Goal: Task Accomplishment & Management: Manage account settings

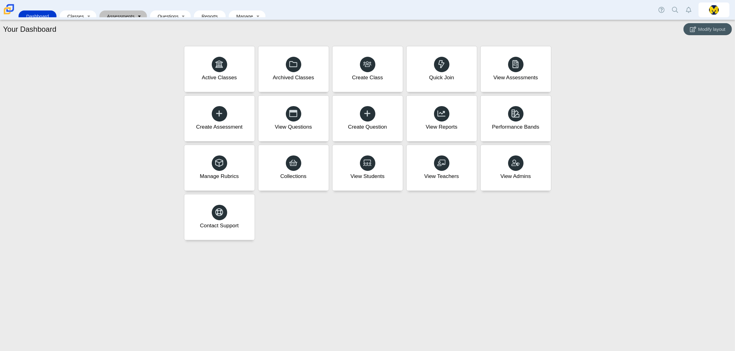
click at [135, 10] on link "Toggle expanded" at bounding box center [139, 15] width 9 height 11
click at [133, 22] on link "Search Assessments" at bounding box center [134, 20] width 74 height 9
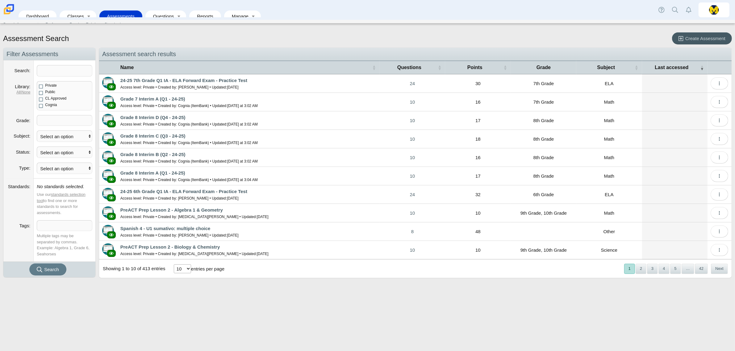
click at [55, 118] on span at bounding box center [64, 120] width 55 height 10
click at [61, 72] on input "Search" at bounding box center [65, 70] width 56 height 11
click at [276, 304] on div "Assessment Search Create Assessment Navigation Filter Assessments Search Librar…" at bounding box center [367, 190] width 735 height 322
click at [153, 212] on link "PreACT Prep Lesson 2 - Algebra 1 & Geometry" at bounding box center [171, 209] width 102 height 5
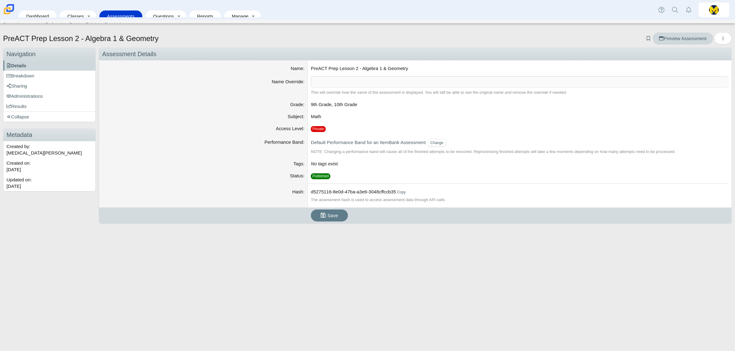
click at [666, 38] on span "Preview Assessment" at bounding box center [682, 38] width 47 height 5
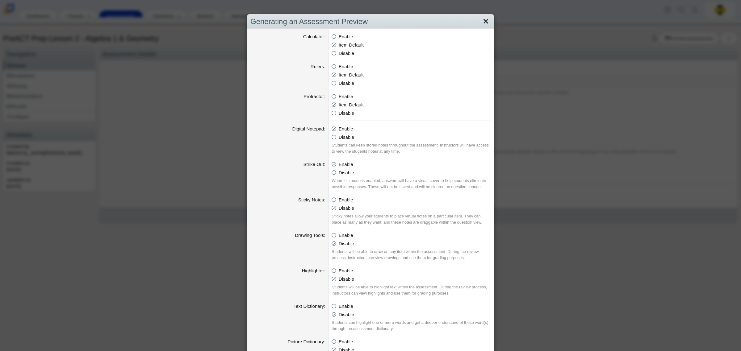
click at [481, 21] on link "Close" at bounding box center [486, 21] width 10 height 10
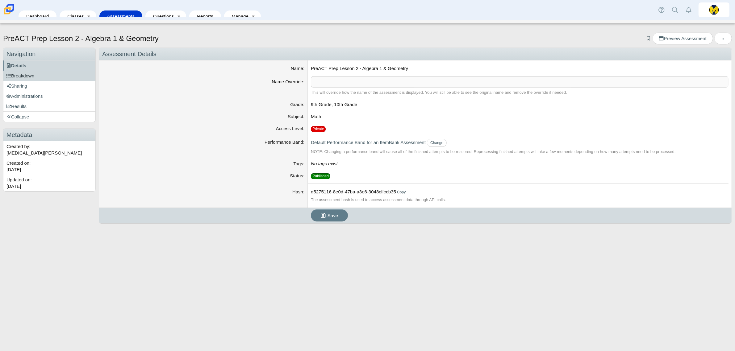
click at [34, 74] on span "Breakdown" at bounding box center [20, 75] width 28 height 5
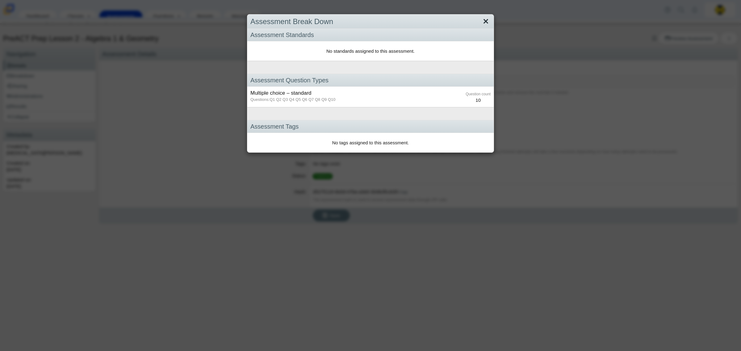
click at [483, 23] on link "Close" at bounding box center [486, 21] width 10 height 10
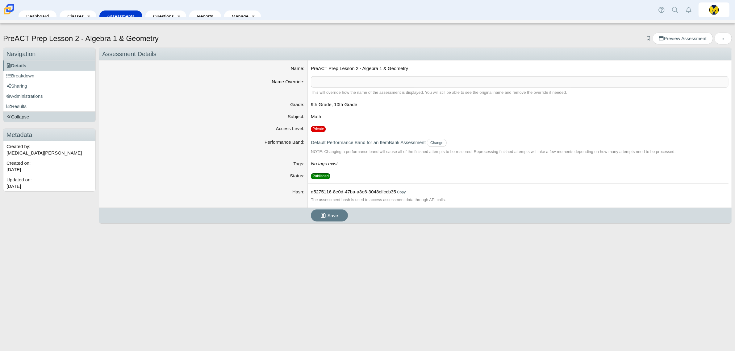
click at [22, 115] on span "Collapse" at bounding box center [17, 116] width 23 height 5
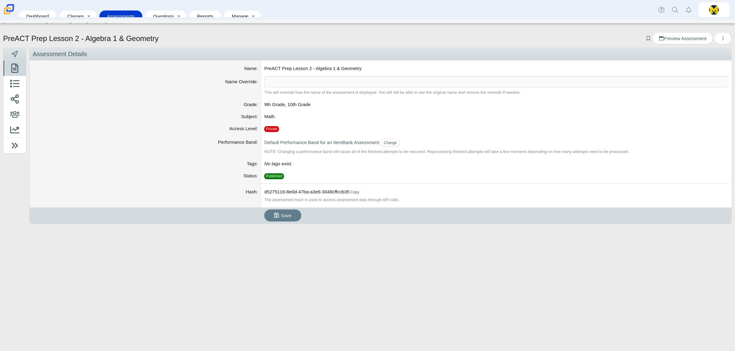
click at [120, 10] on link "Assessments" at bounding box center [120, 15] width 37 height 11
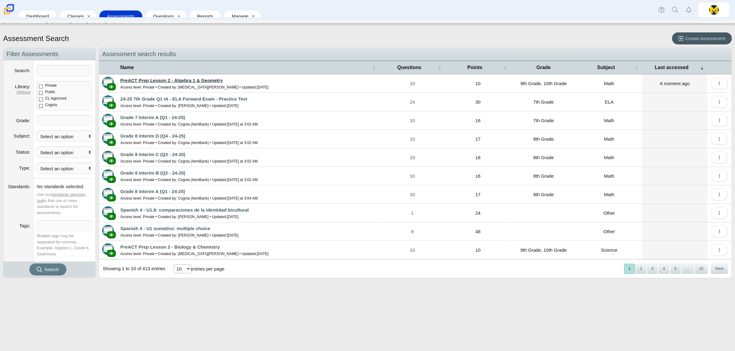
click at [152, 83] on link "PreACT Prep Lesson 2 - Algebra 1 & Geometry" at bounding box center [171, 80] width 102 height 5
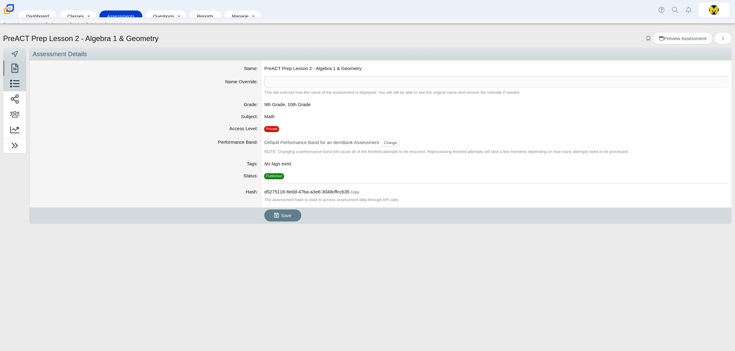
click at [23, 82] on link "Breakdown" at bounding box center [14, 83] width 23 height 15
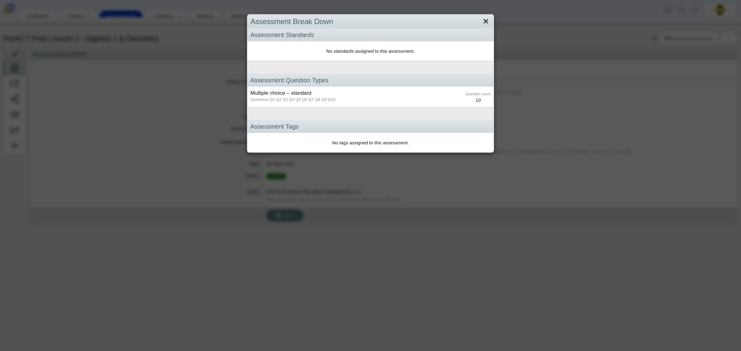
click at [483, 21] on link "Close" at bounding box center [486, 21] width 10 height 10
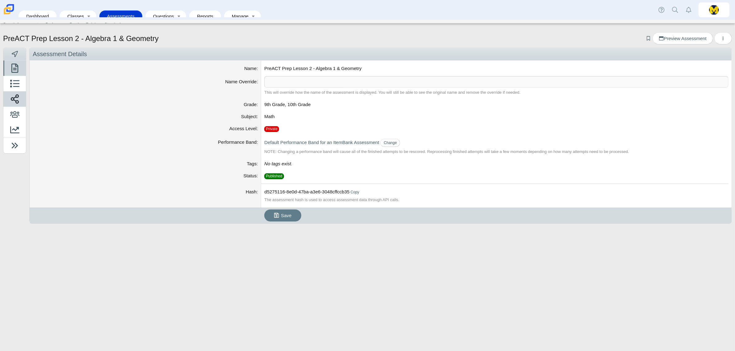
click at [20, 97] on span at bounding box center [14, 100] width 16 height 15
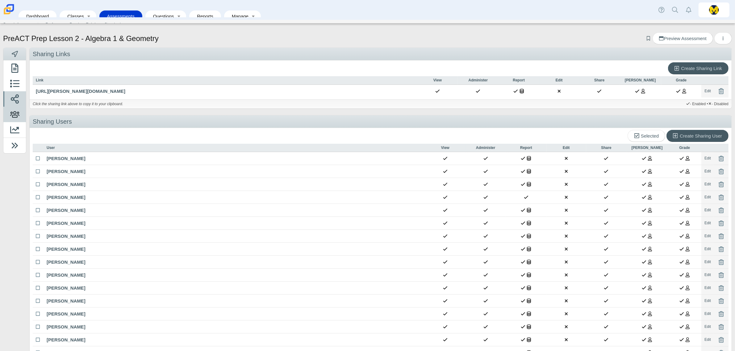
click at [19, 116] on use at bounding box center [14, 114] width 9 height 6
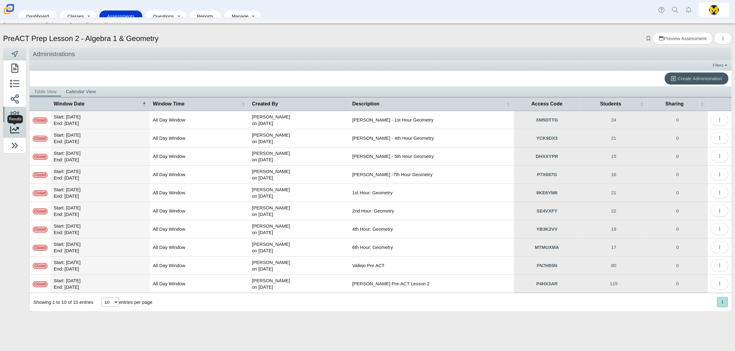
click at [18, 133] on icon at bounding box center [14, 129] width 9 height 9
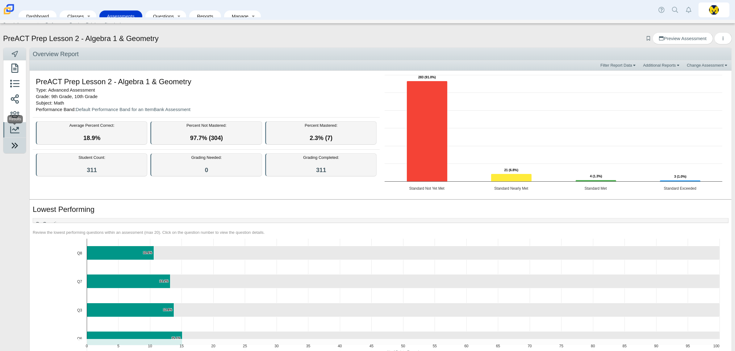
click at [15, 148] on use at bounding box center [14, 146] width 6 height 6
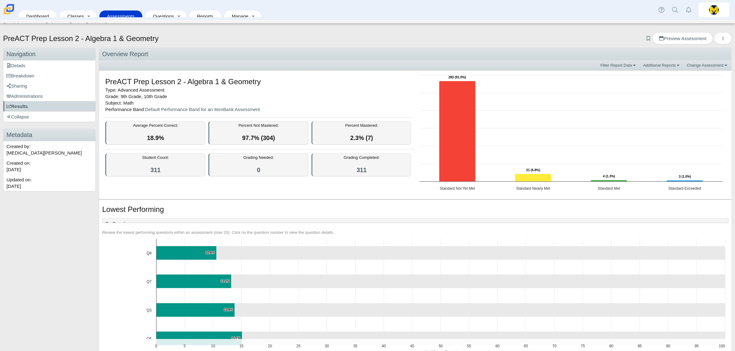
click at [118, 10] on link "Assessments" at bounding box center [120, 15] width 37 height 11
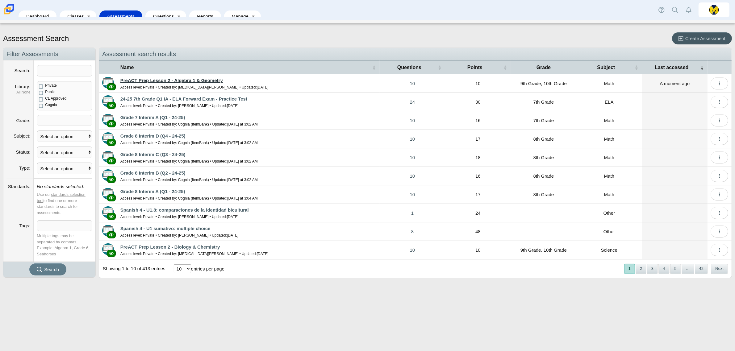
click at [200, 79] on link "PreACT Prep Lesson 2 - Algebra 1 & Geometry" at bounding box center [171, 80] width 102 height 5
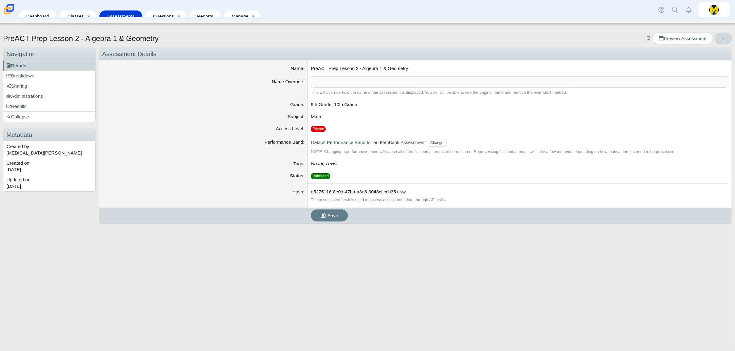
click at [718, 40] on button "More options" at bounding box center [723, 38] width 18 height 12
click at [692, 62] on link "Duplicate" at bounding box center [695, 61] width 74 height 9
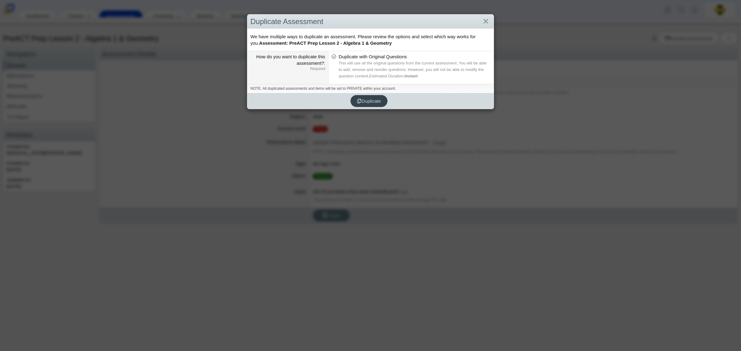
click at [368, 102] on span "Duplicate" at bounding box center [369, 100] width 24 height 5
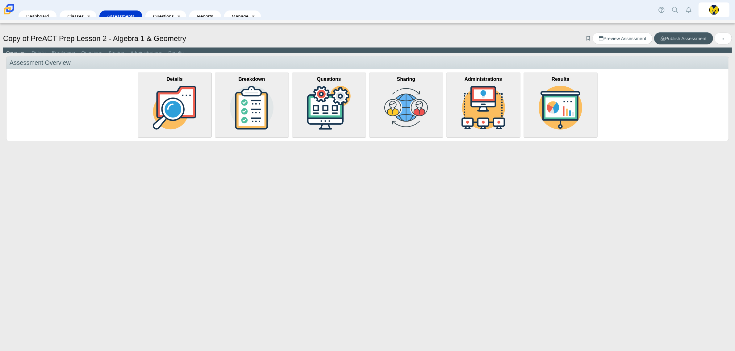
click at [30, 36] on h1 "Copy of PreACT Prep Lesson 2 - Algebra 1 & Geometry" at bounding box center [94, 38] width 183 height 10
click at [728, 38] on button "More options" at bounding box center [723, 38] width 18 height 12
click at [119, 10] on link "Assessments" at bounding box center [120, 15] width 37 height 11
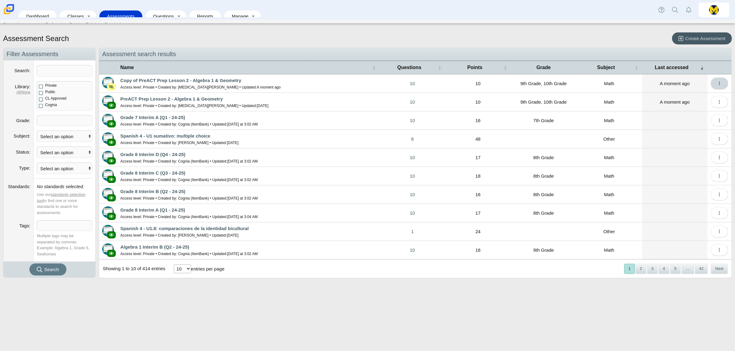
click at [722, 87] on button "More options" at bounding box center [719, 83] width 18 height 12
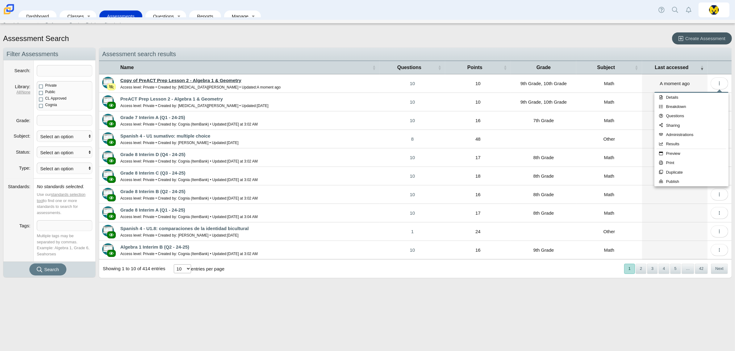
click at [158, 81] on link "Copy of PreACT Prep Lesson 2 - Algebra 1 & Geometry" at bounding box center [180, 80] width 121 height 5
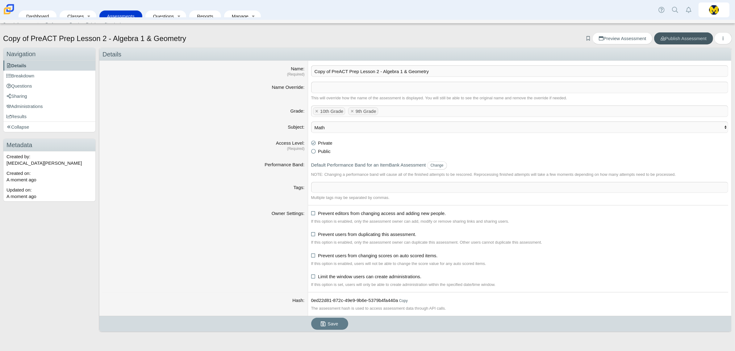
drag, startPoint x: 331, startPoint y: 71, endPoint x: 264, endPoint y: 71, distance: 67.0
click at [264, 71] on dl "Name (Required) Copy of PreACT Prep Lesson 2 - Algebra 1 & Geometry" at bounding box center [415, 71] width 632 height 21
type input "([DATE]) PreACT Prep Lesson 2 - Algebra 1 & Geometry"
click at [209, 116] on dt "Grade" at bounding box center [203, 114] width 209 height 16
click at [326, 326] on icon "submit" at bounding box center [324, 324] width 7 height 6
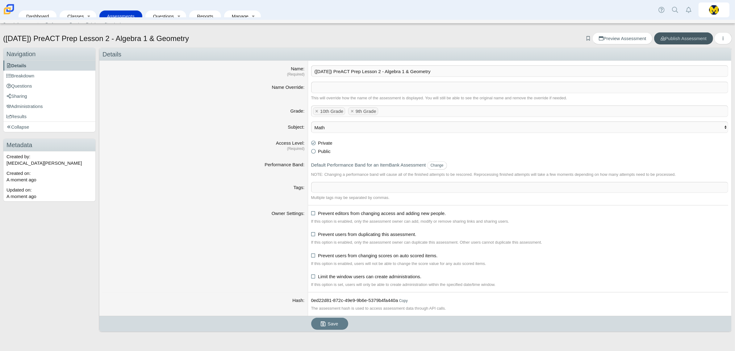
click at [33, 87] on link "Questions" at bounding box center [49, 86] width 92 height 10
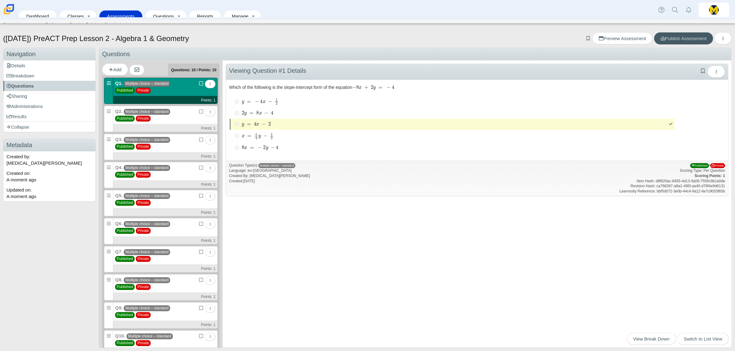
click at [180, 119] on div "Edit Duplicate Remove Q2. Multiple choice – standard Published Private Points: 1" at bounding box center [165, 119] width 104 height 26
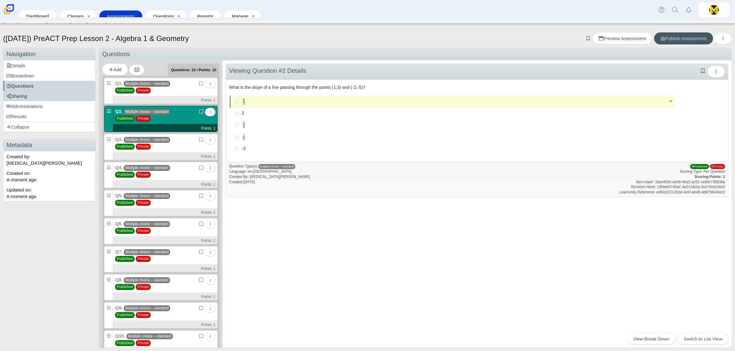
click at [23, 98] on span "Sharing" at bounding box center [16, 95] width 21 height 5
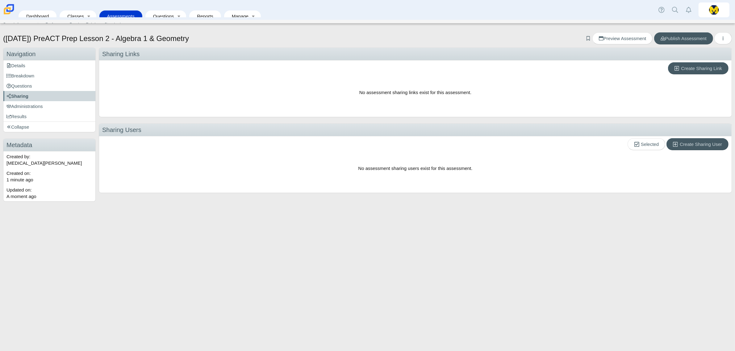
click at [691, 77] on div "No assessment sharing links exist for this assessment." at bounding box center [415, 95] width 626 height 39
click at [688, 70] on span "Create Sharing Link" at bounding box center [701, 68] width 41 height 5
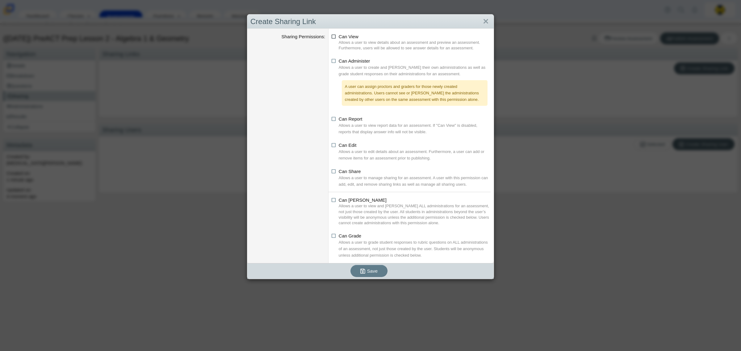
click at [332, 37] on icon at bounding box center [333, 35] width 5 height 4
click at [332, 37] on input "Can View" at bounding box center [333, 35] width 4 height 4
checkbox input "true"
click at [331, 62] on icon at bounding box center [333, 60] width 5 height 4
click at [331, 61] on input "Can Administer" at bounding box center [333, 59] width 4 height 4
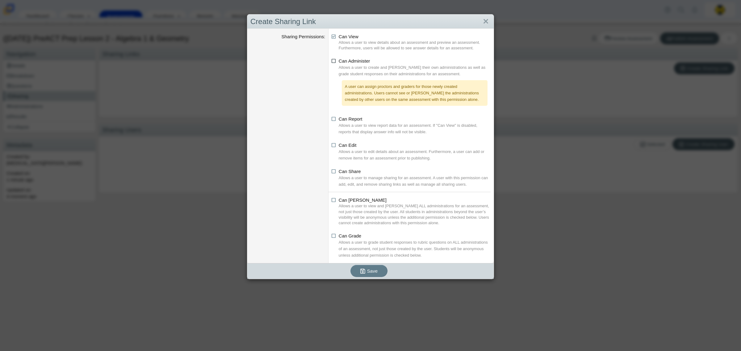
checkbox input "true"
click at [331, 118] on icon at bounding box center [333, 118] width 5 height 4
click at [331, 118] on input "Can Report" at bounding box center [333, 117] width 4 height 4
checkbox input "true"
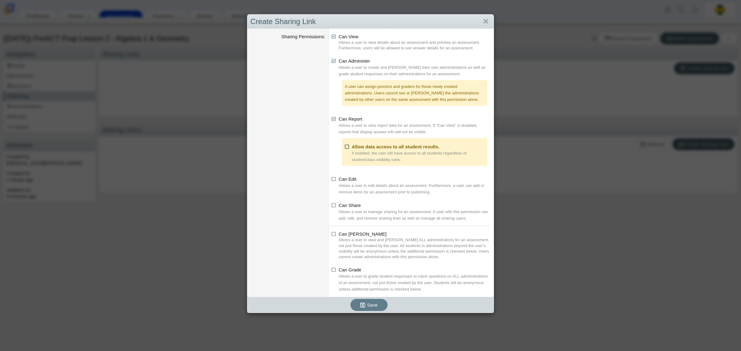
click at [345, 147] on icon at bounding box center [347, 145] width 5 height 4
click at [345, 147] on input "Allow data access to all student results." at bounding box center [346, 145] width 4 height 4
checkbox input "true"
click at [328, 206] on dd "Can Share Allows a user to manage sharing for an assessment. A user with this p…" at bounding box center [410, 213] width 165 height 26
click at [331, 209] on li "Can Share Allows a user to manage sharing for an assessment. A user with this p…" at bounding box center [410, 211] width 159 height 19
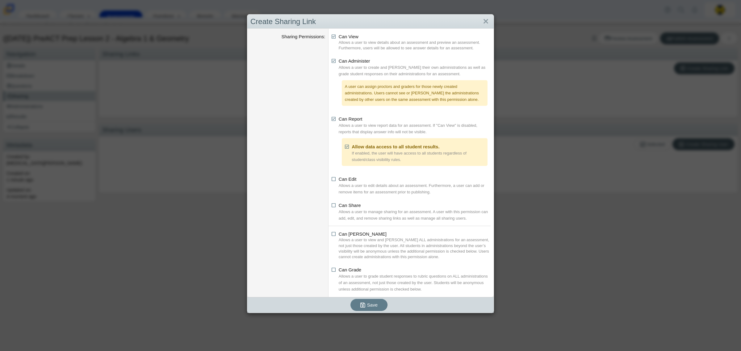
click at [331, 209] on li "Can Share Allows a user to manage sharing for an assessment. A user with this p…" at bounding box center [410, 211] width 159 height 19
click at [331, 206] on icon at bounding box center [333, 204] width 5 height 4
click at [331, 206] on input "Can Share" at bounding box center [333, 204] width 4 height 4
checkbox input "true"
click at [331, 233] on icon at bounding box center [333, 233] width 5 height 4
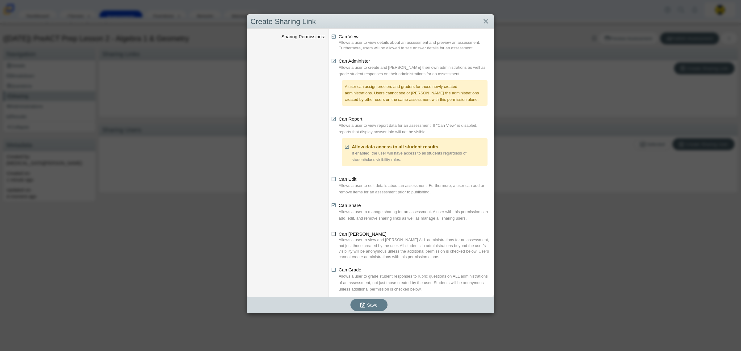
click at [331, 233] on input "Can [PERSON_NAME]" at bounding box center [333, 232] width 4 height 4
checkbox input "true"
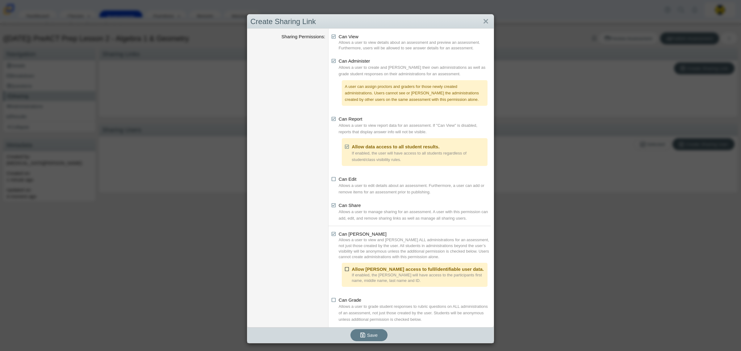
click at [345, 270] on icon at bounding box center [347, 268] width 5 height 4
click at [344, 270] on input "Allow [PERSON_NAME] access to full/identifiable user data." at bounding box center [346, 268] width 4 height 4
checkbox input "true"
click at [331, 300] on icon at bounding box center [333, 299] width 5 height 4
click at [331, 300] on input "Can Grade" at bounding box center [333, 299] width 4 height 4
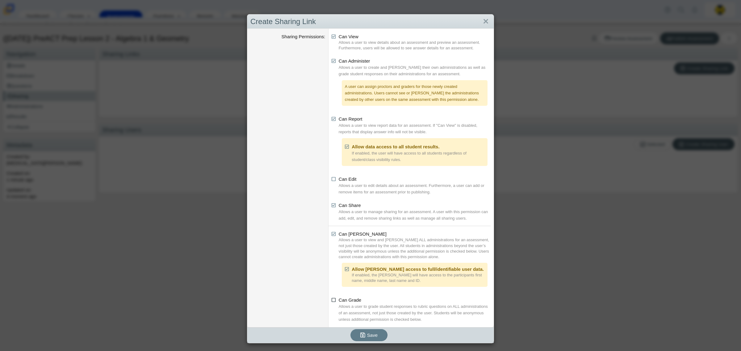
checkbox input "true"
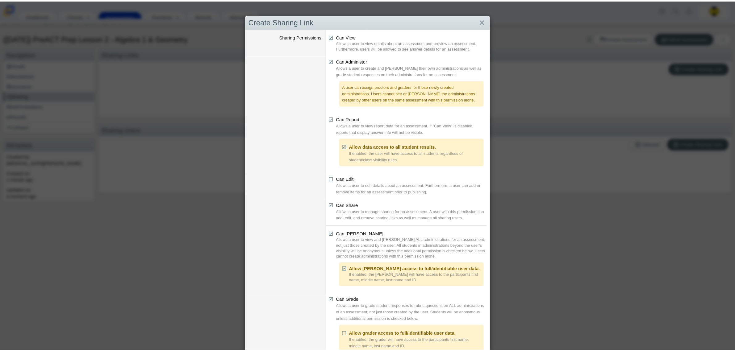
scroll to position [29, 0]
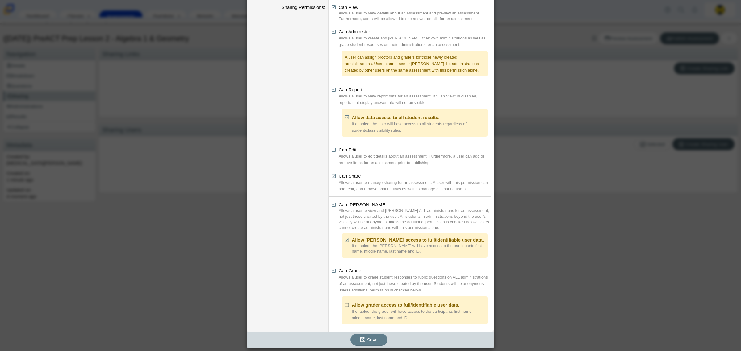
click at [345, 306] on icon at bounding box center [347, 304] width 5 height 4
click at [344, 305] on input "Allow grader access to full/identifiable user data." at bounding box center [346, 303] width 4 height 4
checkbox input "true"
click at [357, 341] on button "Save" at bounding box center [368, 340] width 37 height 12
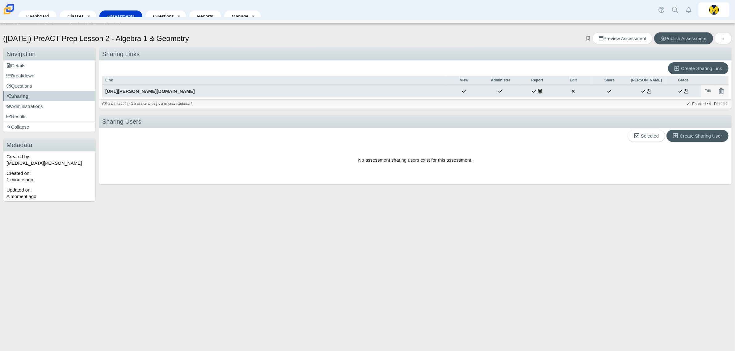
click at [172, 93] on div "[URL][PERSON_NAME][DOMAIN_NAME]" at bounding box center [274, 91] width 338 height 6
type textarea "[URL][PERSON_NAME][DOMAIN_NAME]"
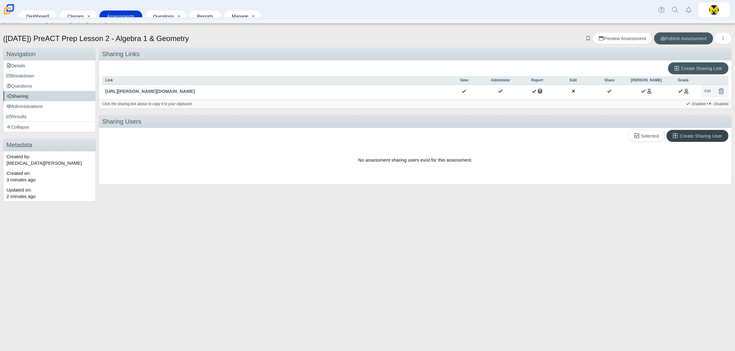
drag, startPoint x: 691, startPoint y: 138, endPoint x: 687, endPoint y: 138, distance: 4.0
click at [691, 138] on span "Create Sharing User" at bounding box center [700, 135] width 42 height 5
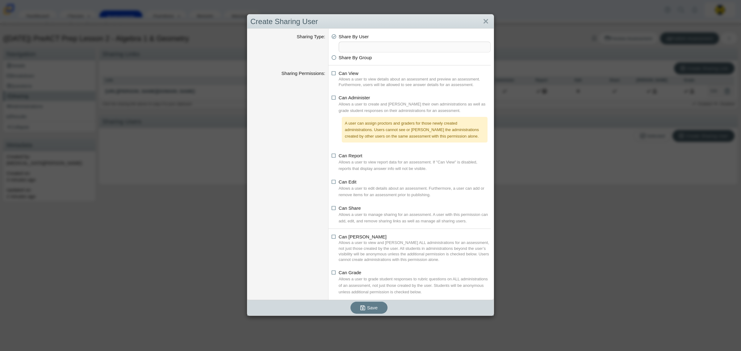
click at [347, 45] on span at bounding box center [414, 47] width 151 height 10
click at [331, 56] on icon at bounding box center [333, 56] width 5 height 4
click at [331, 56] on input "Share By Group" at bounding box center [333, 56] width 4 height 4
radio input "true"
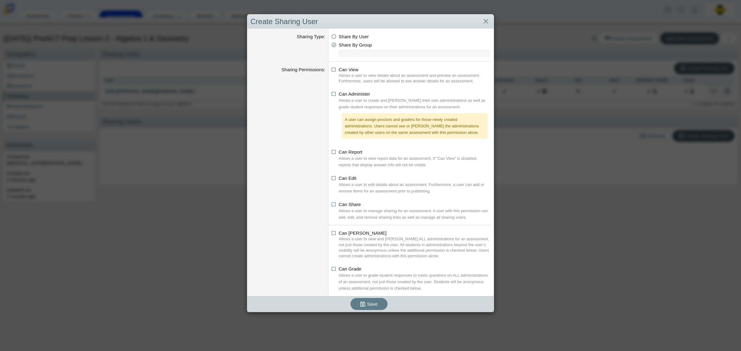
click at [351, 53] on li "​" at bounding box center [414, 53] width 152 height 7
click at [331, 35] on icon at bounding box center [333, 35] width 5 height 4
click at [331, 35] on input "Share By User" at bounding box center [333, 35] width 4 height 4
radio input "true"
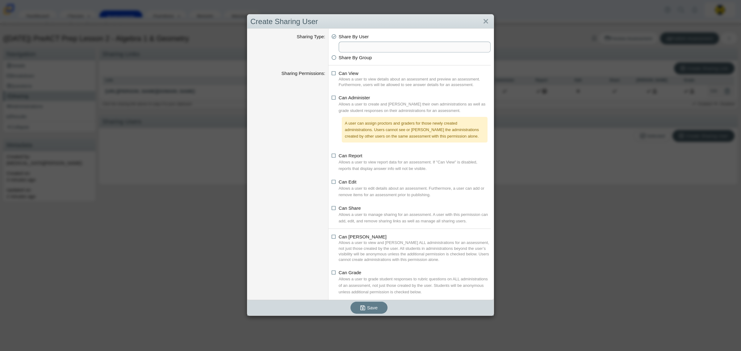
click at [348, 48] on span at bounding box center [414, 47] width 151 height 10
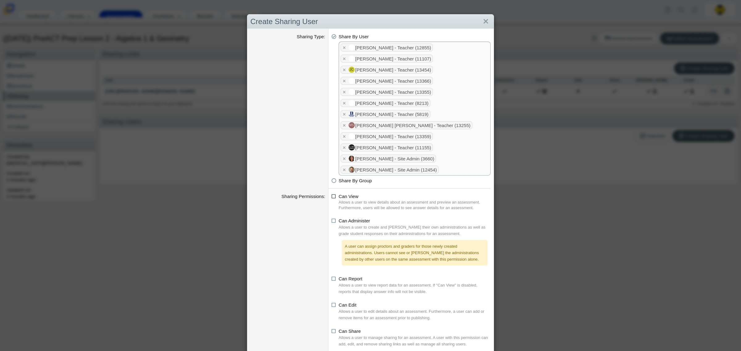
click at [331, 197] on icon at bounding box center [333, 195] width 5 height 4
click at [331, 197] on input "Can View" at bounding box center [333, 195] width 4 height 4
checkbox input "true"
click at [332, 222] on icon at bounding box center [333, 220] width 5 height 4
click at [332, 221] on input "Can Administer" at bounding box center [333, 219] width 4 height 4
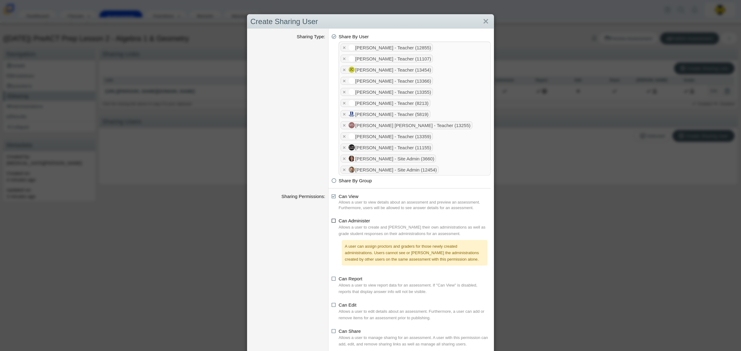
checkbox input "true"
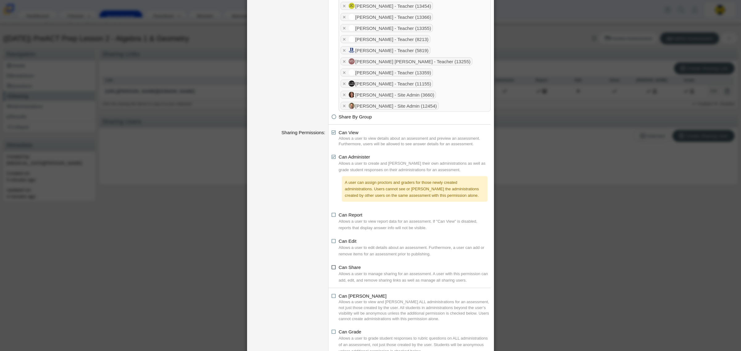
scroll to position [93, 0]
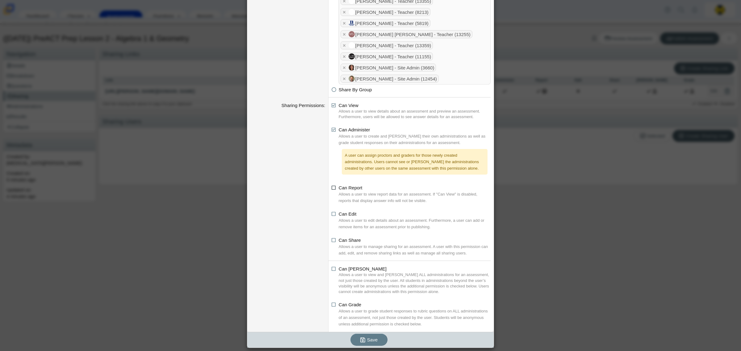
click at [332, 186] on icon at bounding box center [333, 187] width 5 height 4
click at [332, 186] on input "Can Report" at bounding box center [333, 186] width 4 height 4
checkbox input "true"
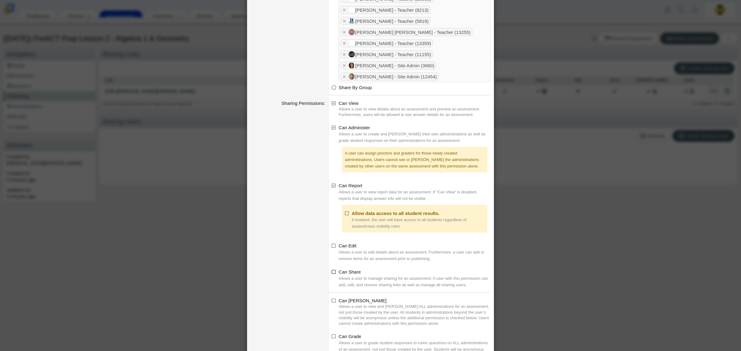
click at [331, 273] on icon at bounding box center [333, 271] width 5 height 4
click at [331, 272] on input "Can Share" at bounding box center [333, 270] width 4 height 4
checkbox input "true"
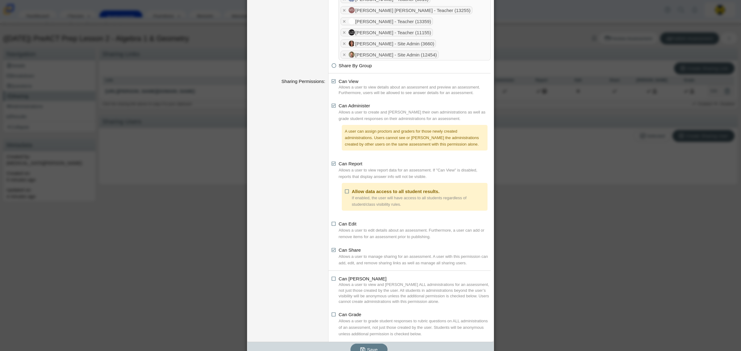
scroll to position [127, 0]
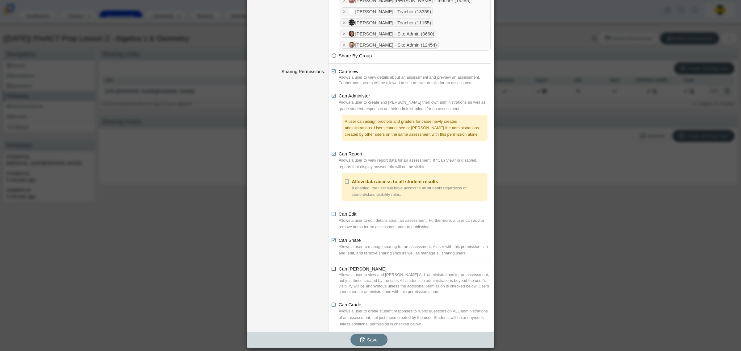
click at [331, 270] on icon at bounding box center [333, 268] width 5 height 4
click at [331, 269] on input "Can Proctor" at bounding box center [333, 267] width 4 height 4
checkbox input "true"
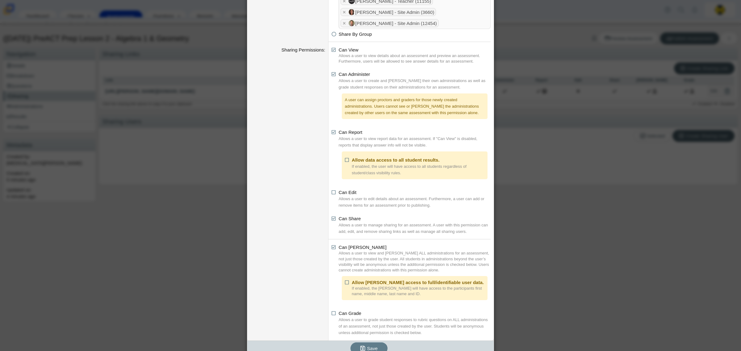
scroll to position [157, 0]
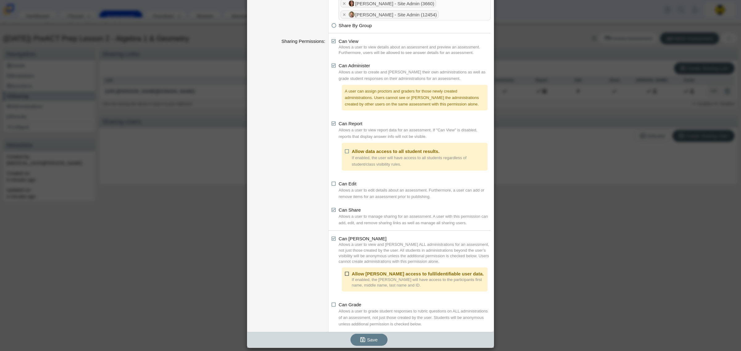
click at [345, 274] on icon at bounding box center [347, 273] width 5 height 4
click at [344, 274] on input "Allow proctor access to full/identifiable user data." at bounding box center [346, 272] width 4 height 4
checkbox input "true"
click at [331, 305] on icon at bounding box center [333, 303] width 5 height 4
click at [331, 305] on input "Can Grade" at bounding box center [333, 303] width 4 height 4
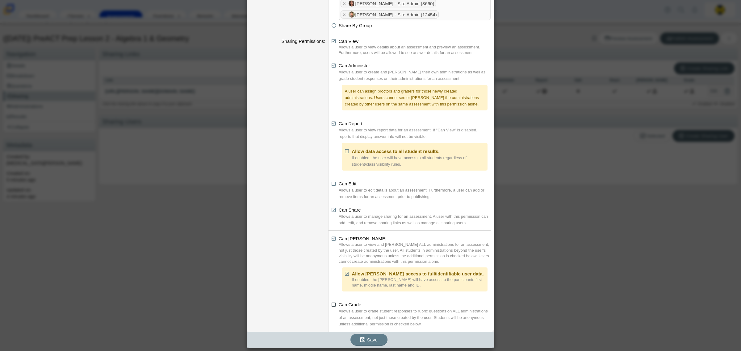
checkbox input "true"
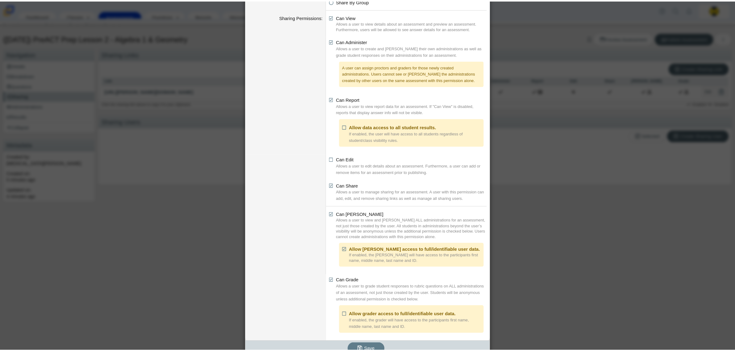
scroll to position [191, 0]
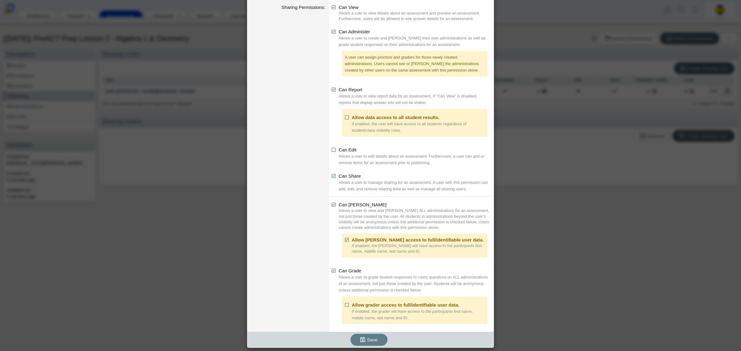
click at [342, 303] on div "Allow grader access to full/identifiable user data. If enabled, the grader will…" at bounding box center [415, 311] width 146 height 28
click at [345, 305] on icon at bounding box center [347, 304] width 5 height 4
click at [344, 305] on input "Allow grader access to full/identifiable user data." at bounding box center [346, 303] width 4 height 4
checkbox input "true"
click at [362, 337] on icon "submit" at bounding box center [363, 340] width 7 height 6
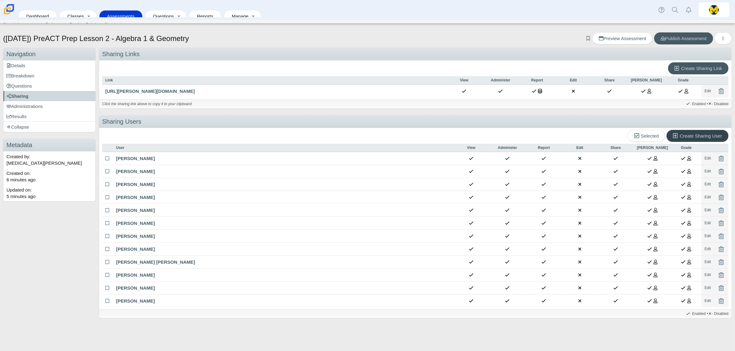
click at [712, 135] on span "Create Sharing User" at bounding box center [700, 135] width 42 height 5
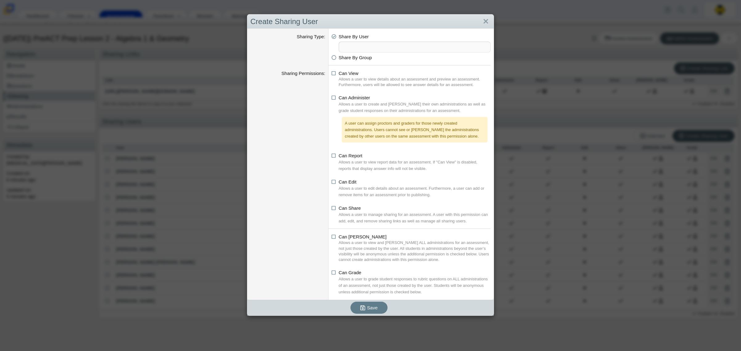
click at [376, 48] on span at bounding box center [414, 47] width 151 height 10
click at [485, 23] on link "Close" at bounding box center [486, 21] width 10 height 10
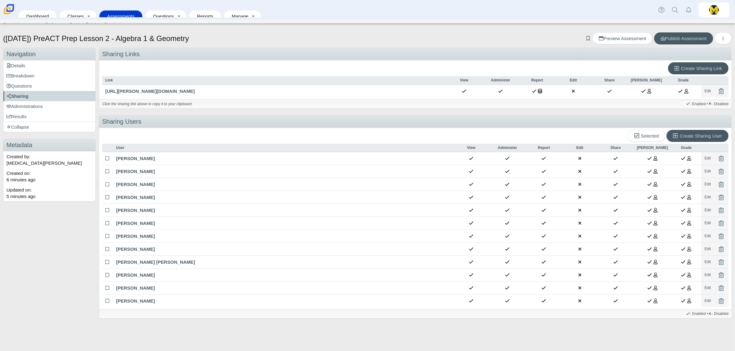
click at [120, 10] on link "Assessments" at bounding box center [120, 15] width 37 height 11
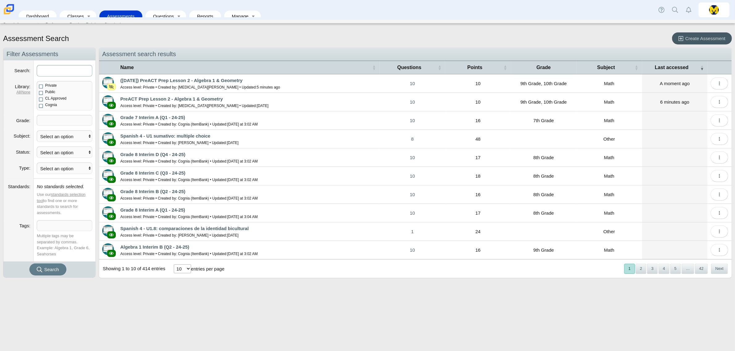
click at [70, 70] on input "Search" at bounding box center [65, 70] width 56 height 11
click at [156, 81] on link "(9/29/25) PreACT Prep Lesson 2 - Algebra 1 & Geometry" at bounding box center [181, 80] width 122 height 5
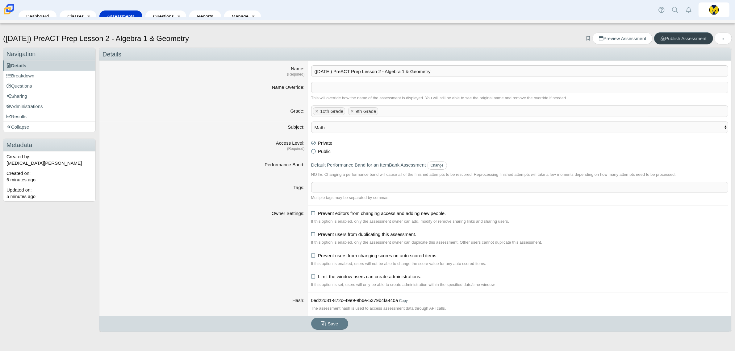
click at [671, 36] on span "Publish Assessment" at bounding box center [683, 38] width 46 height 5
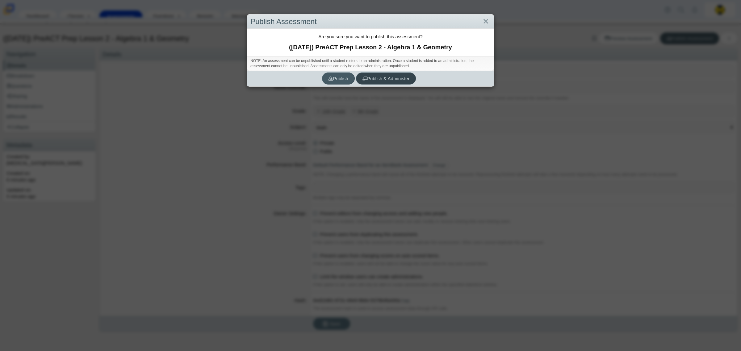
click at [369, 77] on span "Publish & Administer" at bounding box center [385, 78] width 47 height 5
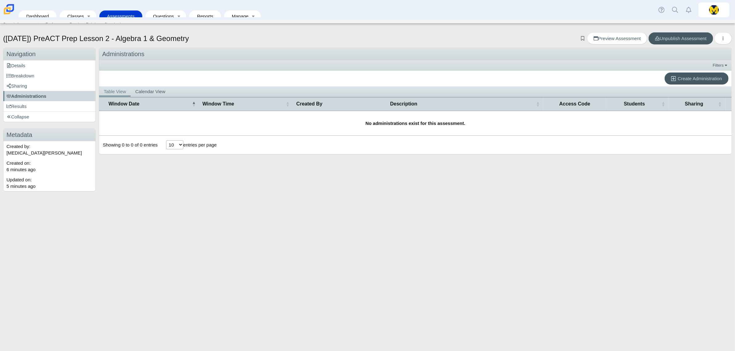
click at [119, 13] on link "Assessments" at bounding box center [120, 15] width 37 height 11
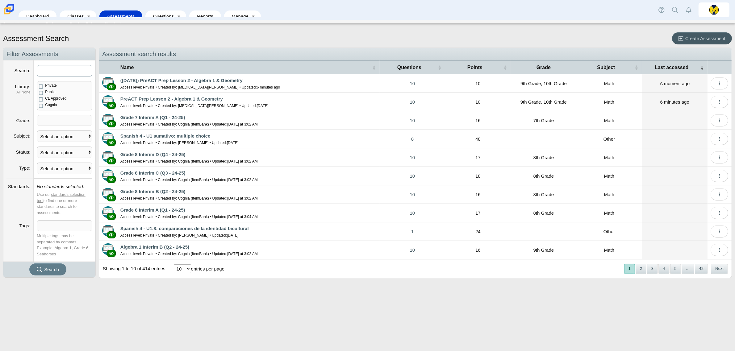
click at [81, 73] on input "Search" at bounding box center [65, 70] width 56 height 11
type input "preact prep lesson science"
click at [29, 264] on button "Search" at bounding box center [47, 270] width 37 height 12
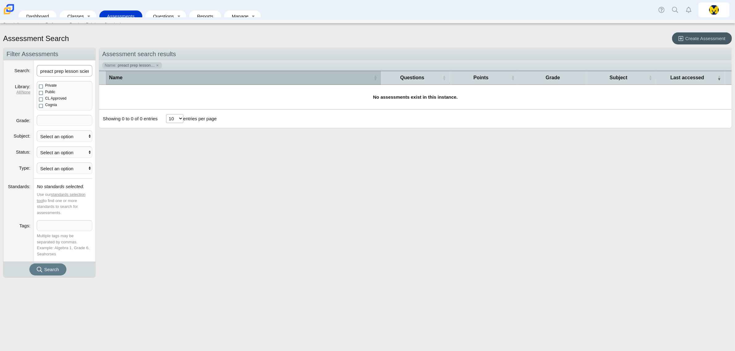
scroll to position [0, 5]
drag, startPoint x: 53, startPoint y: 72, endPoint x: 119, endPoint y: 71, distance: 65.4
click at [119, 71] on div "Navigation Filter Assessments Search preact prep lesson science Library All | N…" at bounding box center [367, 163] width 729 height 230
type input "preact"
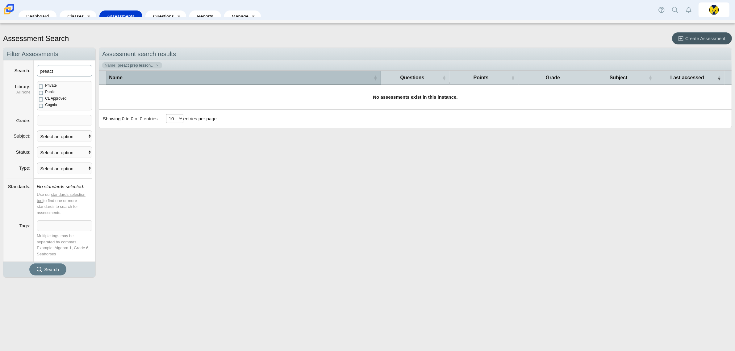
click at [29, 264] on button "Search" at bounding box center [47, 270] width 37 height 12
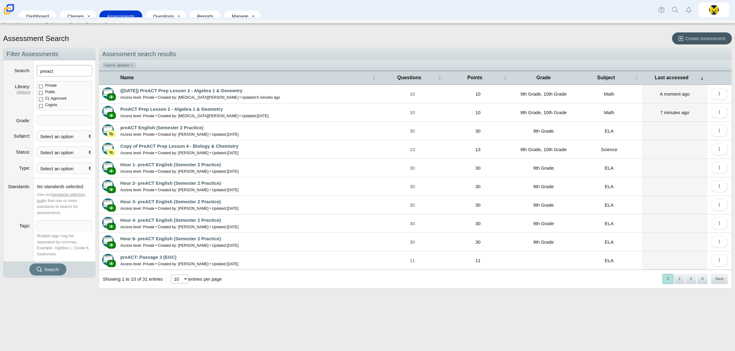
click at [76, 73] on input "preact" at bounding box center [65, 70] width 56 height 11
click at [76, 73] on input "preact [re[" at bounding box center [65, 70] width 56 height 11
type input "preact prep lesson 2"
click at [29, 264] on button "Search" at bounding box center [47, 270] width 37 height 12
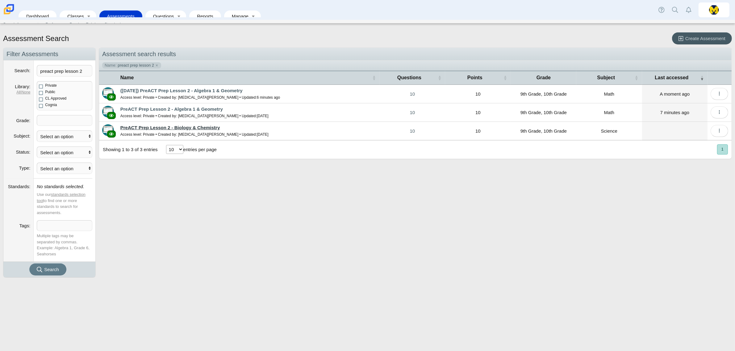
click at [195, 127] on link "PreACT Prep Lesson 2 - Biology & Chemistry" at bounding box center [170, 127] width 100 height 5
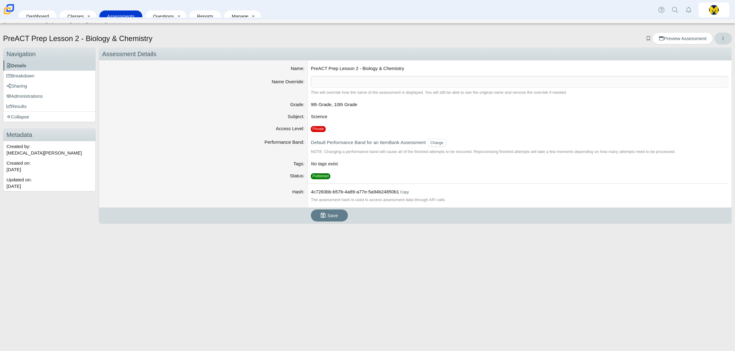
click at [722, 36] on icon "More options" at bounding box center [723, 38] width 5 height 5
click at [695, 60] on link "Duplicate" at bounding box center [695, 61] width 74 height 9
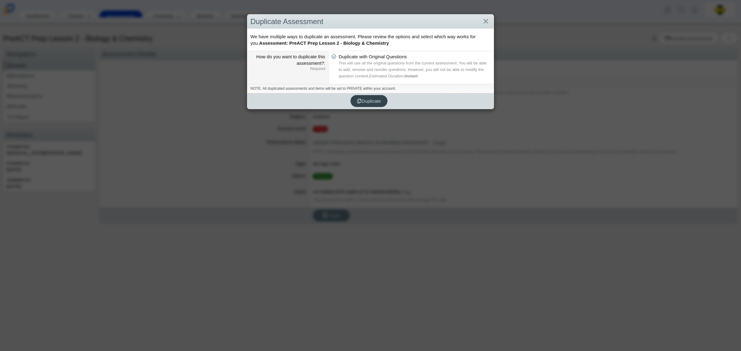
click at [360, 102] on span "Duplicate" at bounding box center [369, 100] width 24 height 5
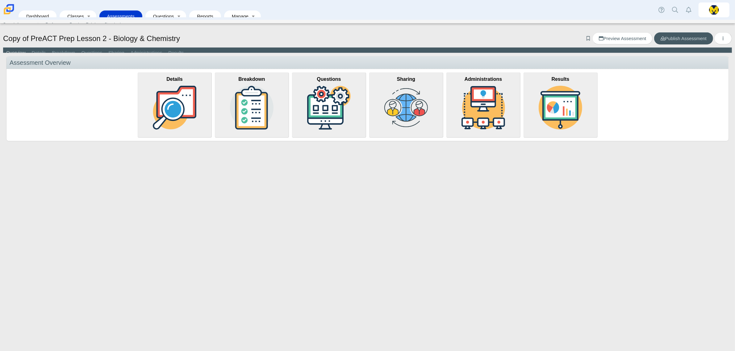
click at [130, 13] on link "Assessments" at bounding box center [120, 15] width 37 height 11
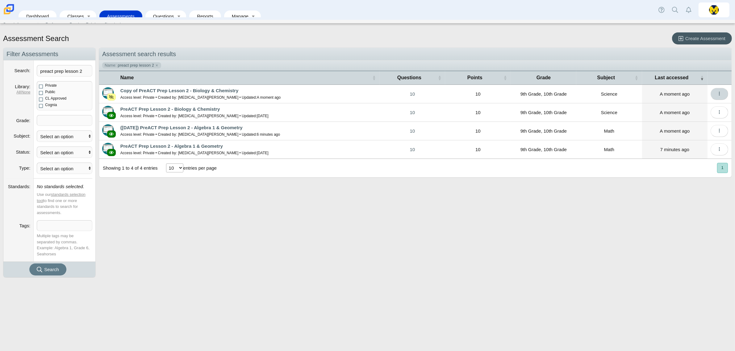
click at [725, 93] on button "More options" at bounding box center [719, 94] width 18 height 12
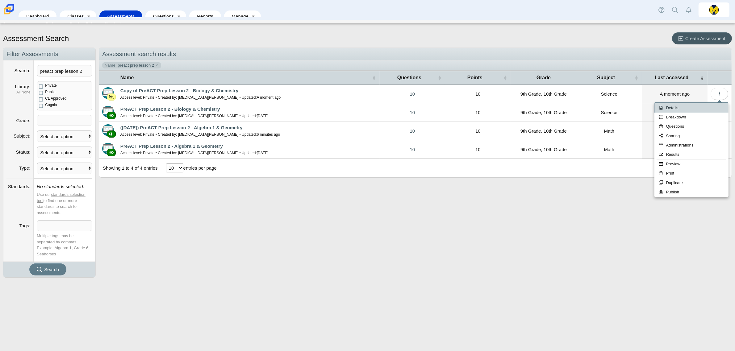
click at [669, 107] on link "Details" at bounding box center [691, 107] width 74 height 9
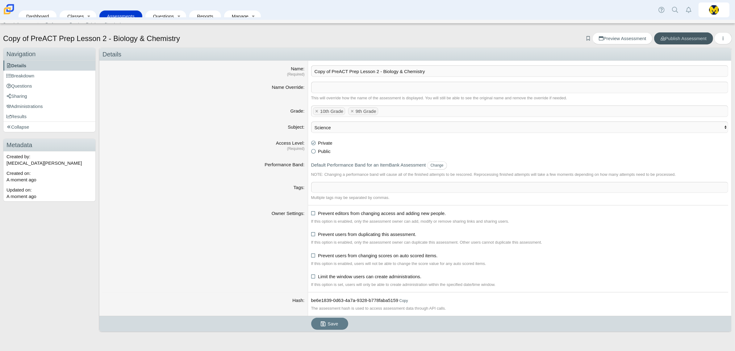
click at [330, 71] on input "Copy of PreACT Prep Lesson 2 - Biology & Chemistry" at bounding box center [519, 70] width 417 height 11
drag, startPoint x: 332, startPoint y: 72, endPoint x: 314, endPoint y: 71, distance: 17.6
click at [314, 71] on input "Copy of PreACT Prep Lesson 2 - Biology & Chemistry" at bounding box center [519, 70] width 417 height 11
type input "([DATE]) PreACT Prep Lesson 2 - Biology & Chemistry"
click at [332, 322] on span "Save" at bounding box center [332, 323] width 10 height 5
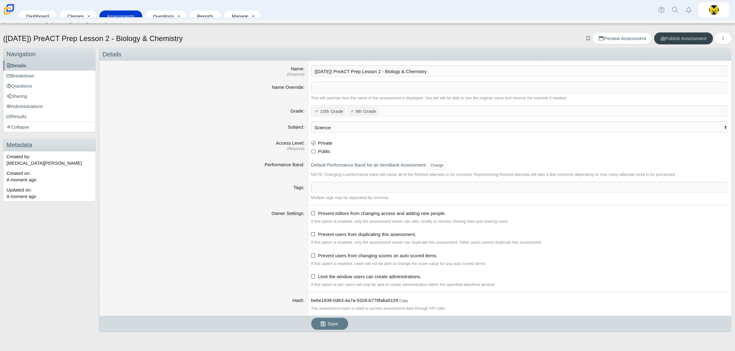
click at [684, 36] on span "Publish Assessment" at bounding box center [683, 38] width 46 height 5
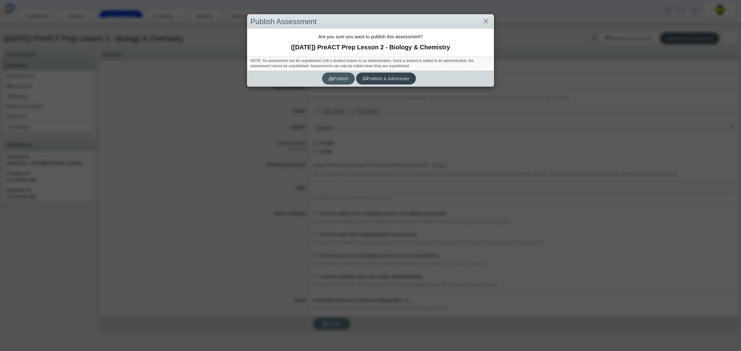
click at [381, 76] on span "Publish & Administer" at bounding box center [385, 78] width 47 height 5
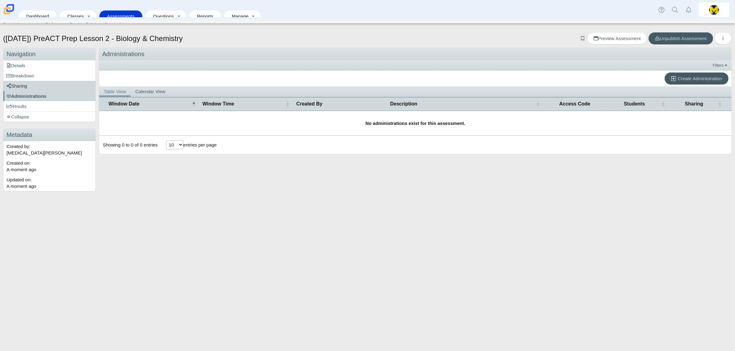
click at [33, 88] on link "Sharing" at bounding box center [49, 86] width 92 height 10
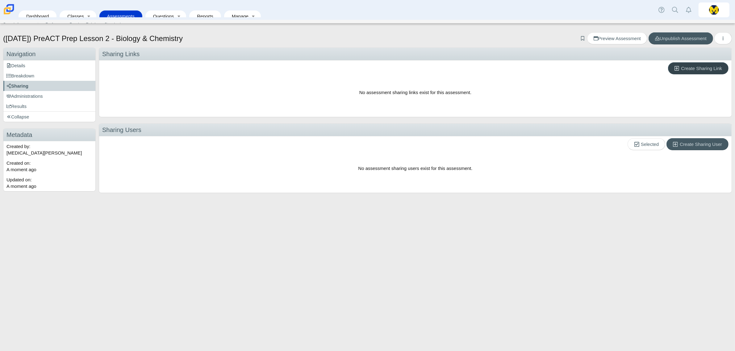
click at [698, 70] on span "Create Sharing Link" at bounding box center [701, 68] width 41 height 5
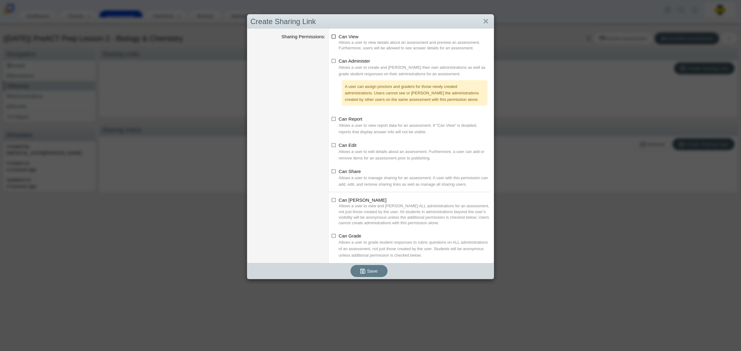
click at [331, 37] on icon at bounding box center [333, 35] width 5 height 4
click at [331, 37] on input "Can View" at bounding box center [333, 35] width 4 height 4
checkbox input "true"
click at [331, 61] on icon at bounding box center [333, 60] width 5 height 4
click at [331, 61] on input "Can Administer" at bounding box center [333, 59] width 4 height 4
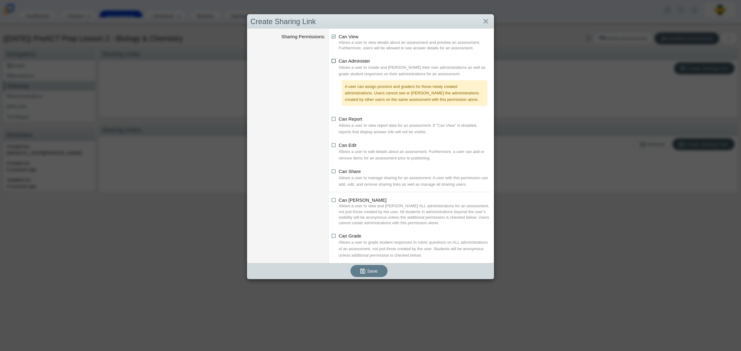
checkbox input "true"
click at [332, 118] on icon at bounding box center [333, 118] width 5 height 4
click at [332, 118] on input "Can Report" at bounding box center [333, 117] width 4 height 4
checkbox input "true"
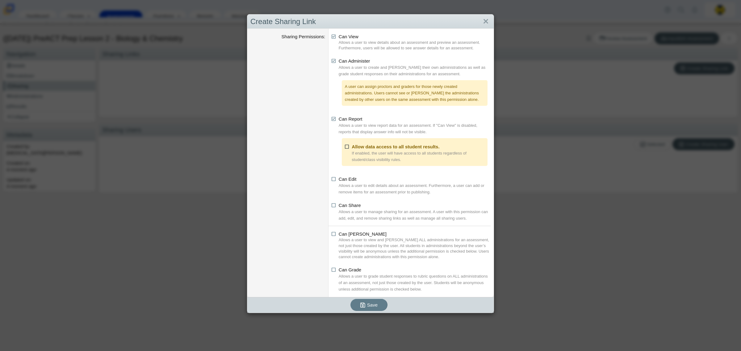
click at [345, 147] on icon at bounding box center [347, 145] width 5 height 4
click at [344, 147] on input "Allow data access to all student results." at bounding box center [346, 145] width 4 height 4
checkbox input "true"
click at [331, 206] on icon at bounding box center [333, 204] width 5 height 4
click at [331, 206] on input "Can Share" at bounding box center [333, 204] width 4 height 4
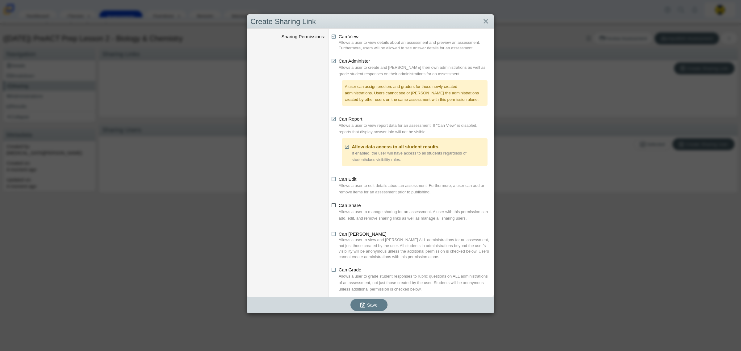
checkbox input "true"
click at [332, 234] on icon at bounding box center [333, 233] width 5 height 4
click at [332, 234] on input "Can Proctor" at bounding box center [333, 232] width 4 height 4
checkbox input "true"
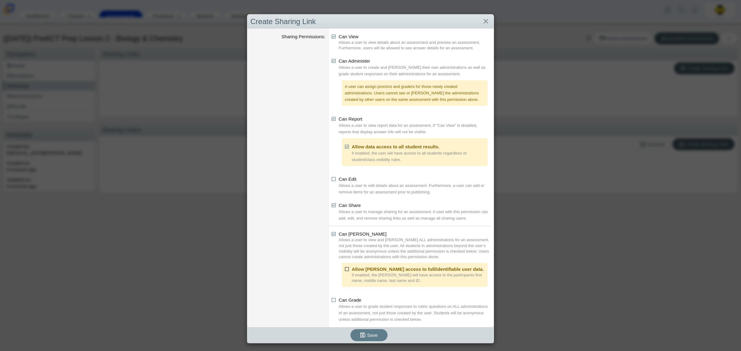
click at [345, 268] on icon at bounding box center [347, 268] width 5 height 4
click at [344, 268] on input "Allow proctor access to full/identifiable user data." at bounding box center [346, 268] width 4 height 4
checkbox input "true"
click at [331, 303] on li "Can Grade Allows a user to grade student responses to rubric questions on ALL a…" at bounding box center [410, 310] width 159 height 26
click at [334, 298] on li "Can Grade Allows a user to grade student responses to rubric questions on ALL a…" at bounding box center [410, 310] width 159 height 26
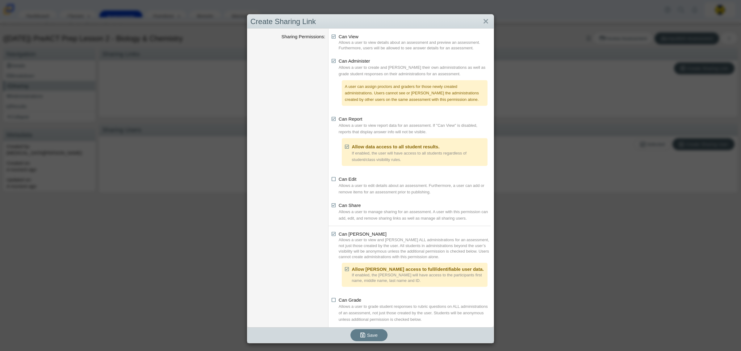
click at [328, 301] on dd "Can Grade Allows a user to grade student responses to rubric questions on ALL a…" at bounding box center [410, 311] width 165 height 33
click at [331, 299] on icon at bounding box center [333, 299] width 5 height 4
click at [331, 299] on input "Can Grade" at bounding box center [333, 299] width 4 height 4
checkbox input "true"
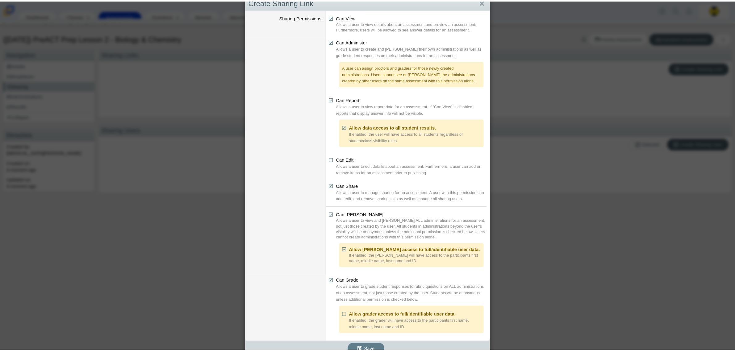
scroll to position [29, 0]
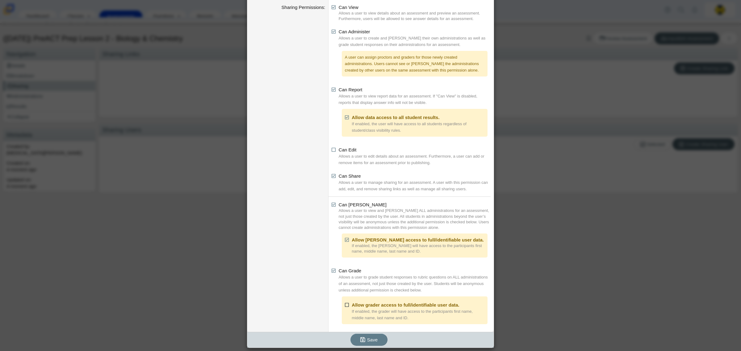
click at [345, 304] on icon at bounding box center [347, 304] width 5 height 4
click at [344, 304] on input "Allow grader access to full/identifiable user data." at bounding box center [346, 303] width 4 height 4
checkbox input "true"
click at [360, 343] on icon "submit" at bounding box center [363, 340] width 7 height 6
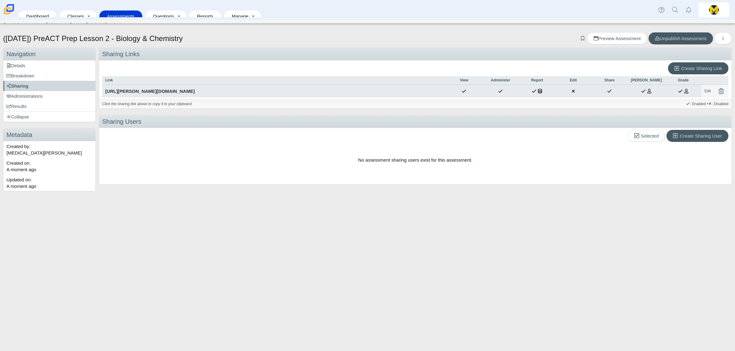
click at [267, 90] on div "https://carmen.classifylearning.com/assessments/grant-sharing-link?hash=41b3127…" at bounding box center [274, 91] width 338 height 6
type textarea "https://carmen.classifylearning.com/assessments/grant-sharing-link?hash=41b3127…"
click at [319, 96] on link "https://carmen.classifylearning.com/assessments/grant-sharing-link?hash=41b3127…" at bounding box center [274, 91] width 344 height 13
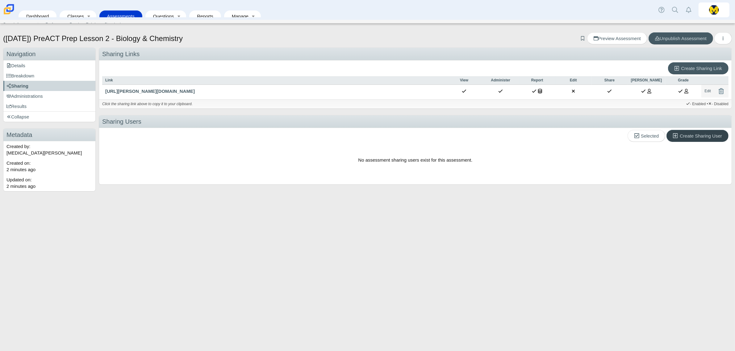
click at [708, 133] on span "Create Sharing User" at bounding box center [700, 135] width 42 height 5
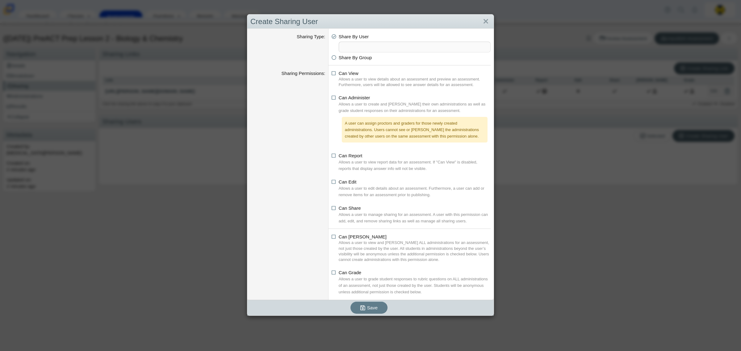
click at [413, 48] on span at bounding box center [414, 47] width 151 height 10
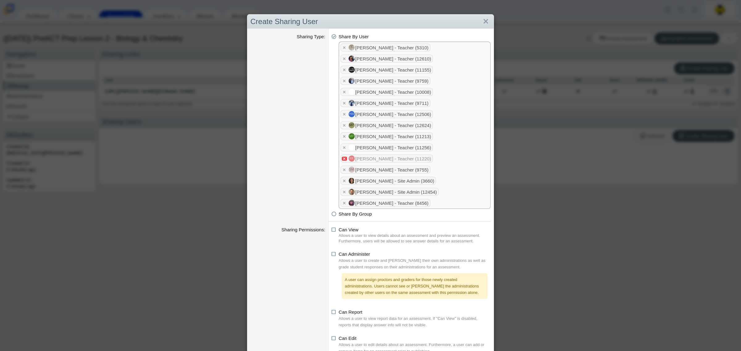
click at [342, 161] on x "remove tag" at bounding box center [344, 159] width 5 height 4
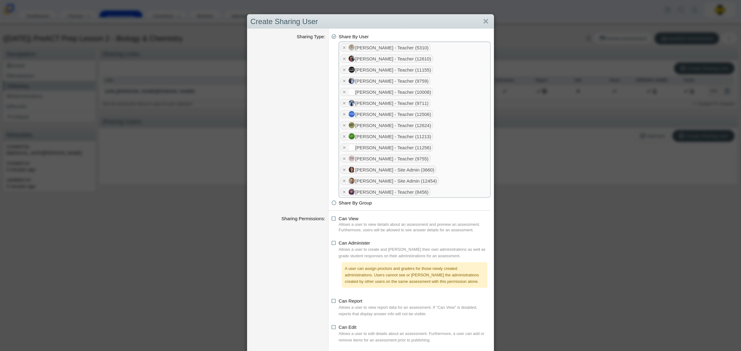
click at [447, 192] on span at bounding box center [461, 191] width 58 height 10
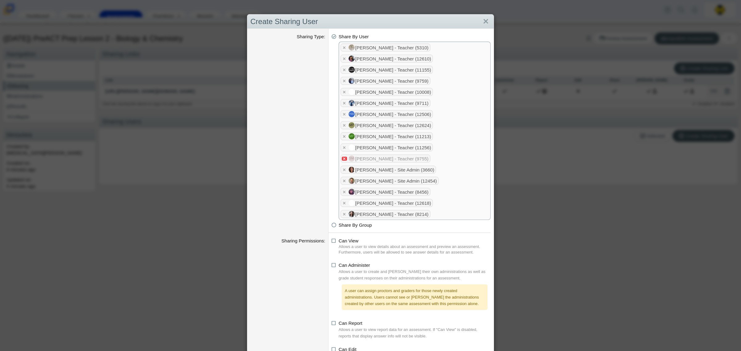
click at [342, 160] on x "remove tag" at bounding box center [344, 159] width 5 height 4
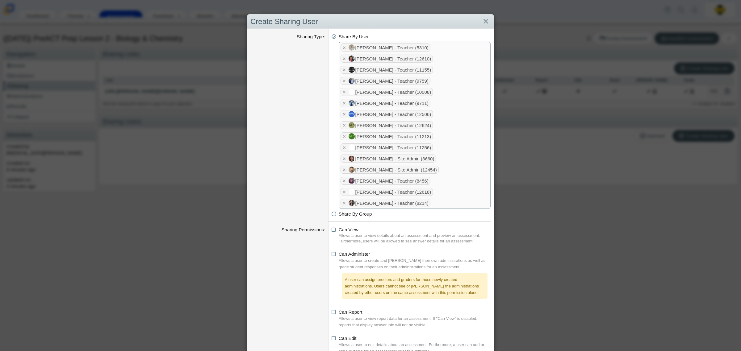
click at [432, 207] on span at bounding box center [461, 202] width 58 height 10
click at [331, 231] on icon at bounding box center [333, 228] width 5 height 4
click at [331, 230] on input "Can View" at bounding box center [333, 228] width 4 height 4
checkbox input "true"
click at [331, 255] on icon at bounding box center [333, 253] width 5 height 4
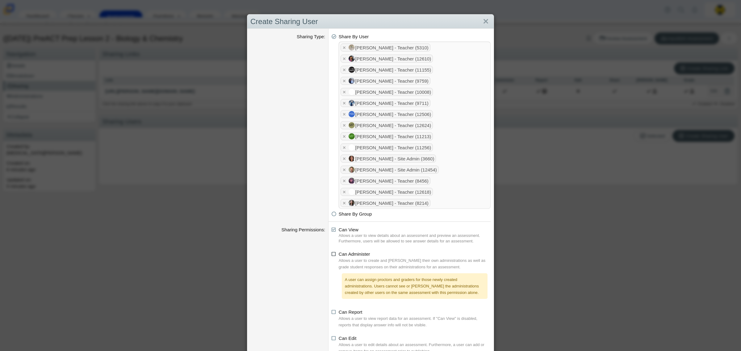
click at [331, 255] on input "Can Administer" at bounding box center [333, 253] width 4 height 4
checkbox input "true"
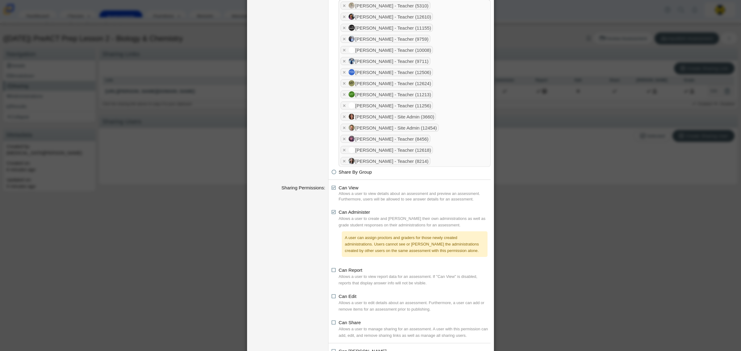
scroll to position [77, 0]
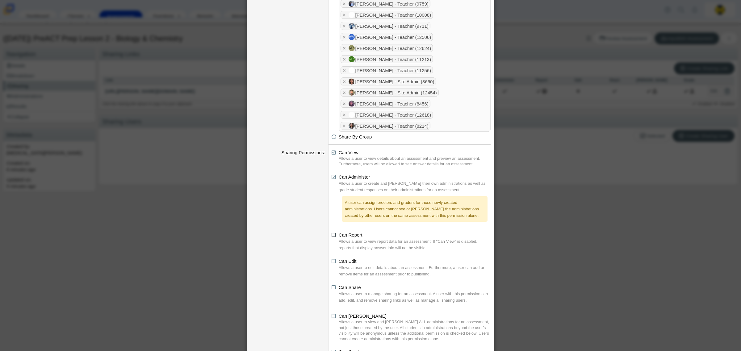
click at [332, 236] on icon at bounding box center [333, 234] width 5 height 4
click at [332, 235] on input "Can Report" at bounding box center [333, 233] width 4 height 4
checkbox input "true"
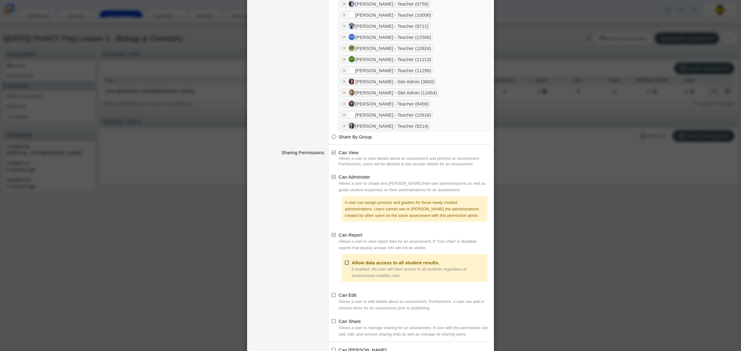
click at [346, 264] on icon at bounding box center [347, 262] width 5 height 4
click at [346, 263] on input "Allow data access to all student results." at bounding box center [346, 261] width 4 height 4
checkbox input "true"
click at [329, 323] on dd "Can Share Allows a user to manage sharing for an assessment. A user with this p…" at bounding box center [410, 329] width 165 height 26
click at [331, 322] on icon at bounding box center [333, 320] width 5 height 4
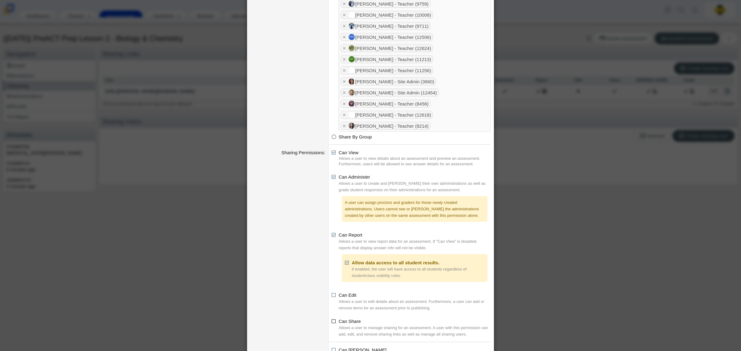
click at [331, 322] on input "Can Share" at bounding box center [333, 320] width 4 height 4
checkbox input "true"
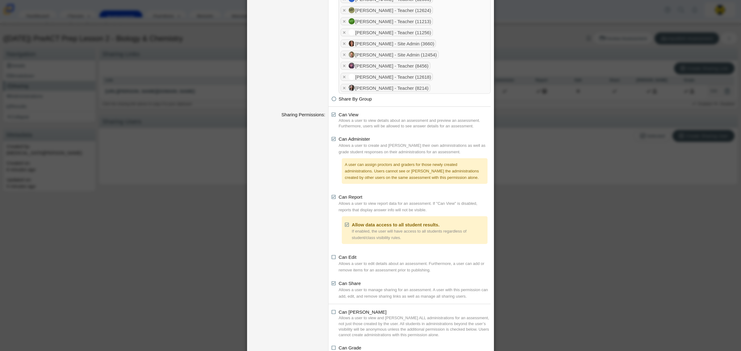
scroll to position [161, 0]
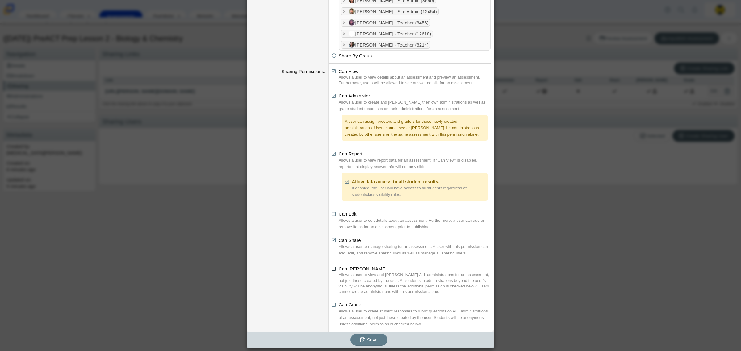
click at [332, 269] on icon at bounding box center [333, 268] width 5 height 4
click at [332, 269] on input "Can Proctor" at bounding box center [333, 267] width 4 height 4
checkbox input "true"
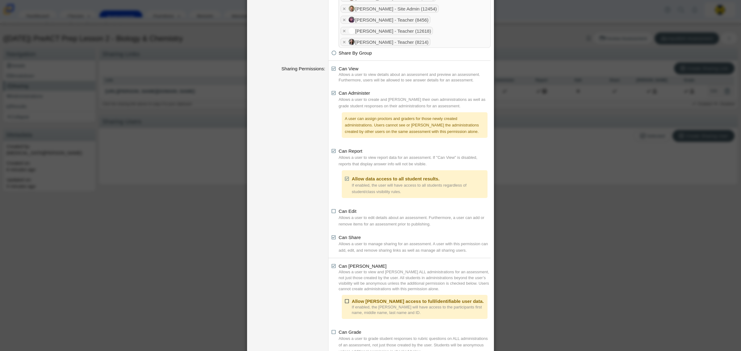
click at [345, 302] on icon at bounding box center [347, 300] width 5 height 4
click at [344, 302] on input "Allow proctor access to full/identifiable user data." at bounding box center [346, 300] width 4 height 4
checkbox input "true"
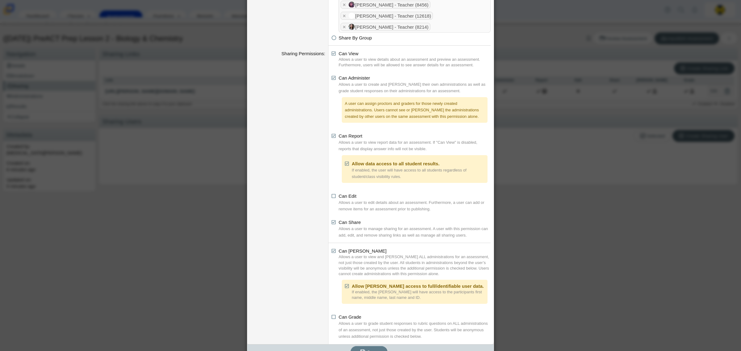
scroll to position [191, 0]
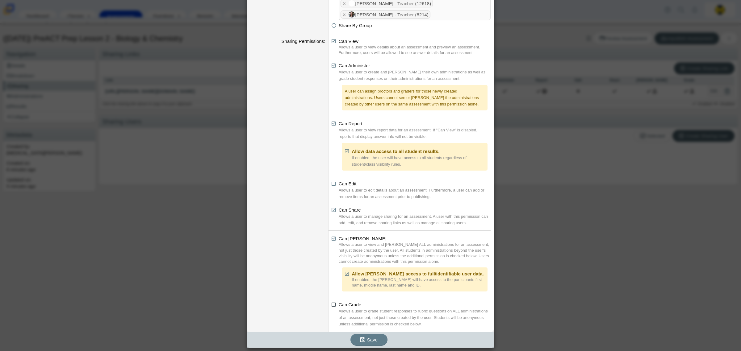
click at [331, 306] on icon at bounding box center [333, 303] width 5 height 4
click at [331, 305] on input "Can Grade" at bounding box center [333, 303] width 4 height 4
checkbox input "true"
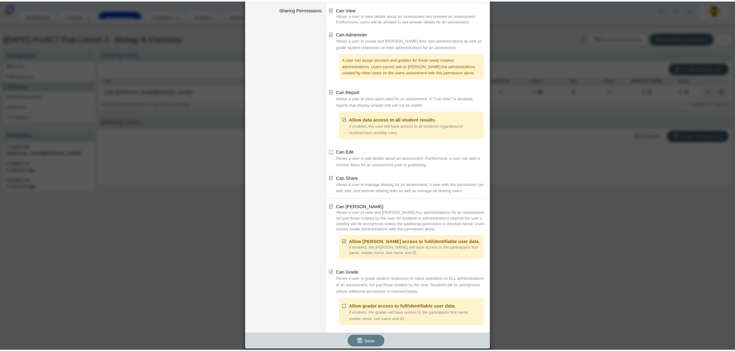
scroll to position [225, 0]
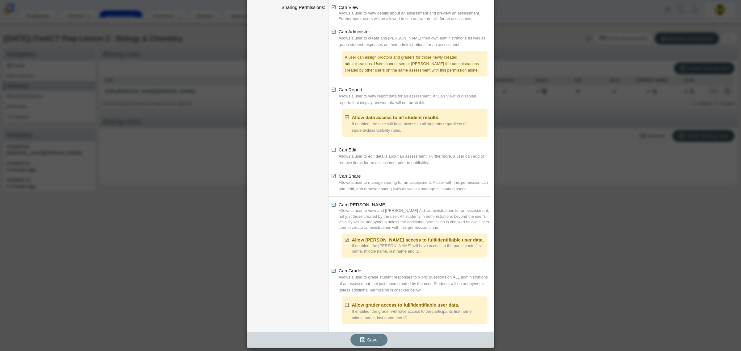
click at [345, 306] on li "Allow grader access to full/identifiable user data. If enabled, the grader will…" at bounding box center [414, 311] width 139 height 19
click at [345, 306] on icon at bounding box center [347, 304] width 5 height 4
click at [344, 305] on input "Allow grader access to full/identifiable user data." at bounding box center [346, 303] width 4 height 4
checkbox input "true"
click at [360, 341] on use "submit" at bounding box center [362, 340] width 5 height 5
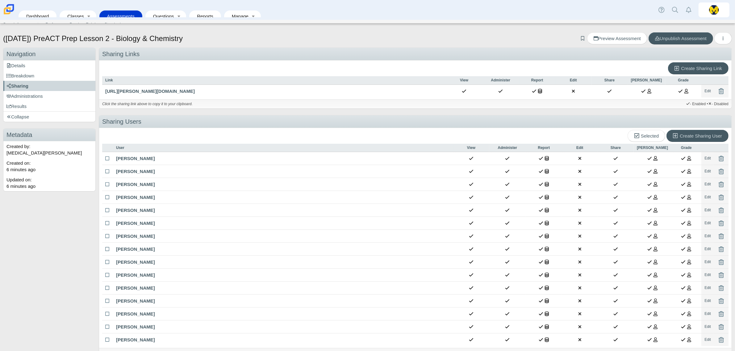
click at [123, 10] on link "Assessments" at bounding box center [120, 15] width 37 height 11
